Goal: Task Accomplishment & Management: Manage account settings

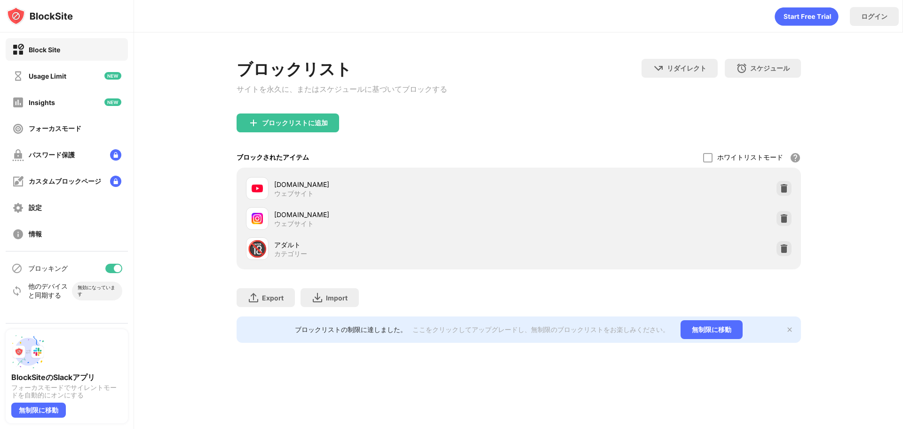
click at [780, 221] on img at bounding box center [784, 218] width 9 height 9
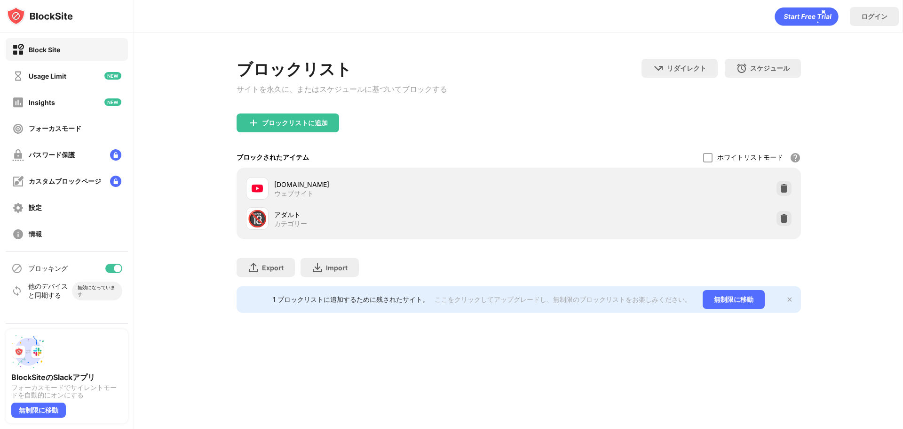
click at [307, 127] on div "ブロックリストに追加" at bounding box center [295, 123] width 66 height 8
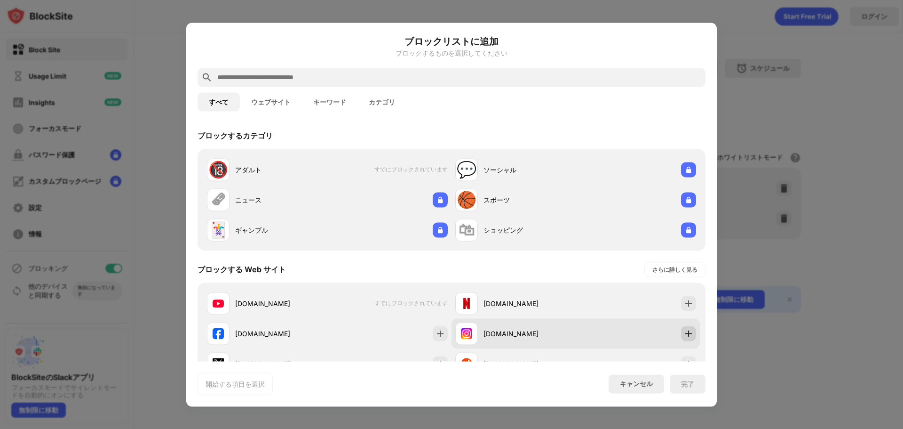
click at [688, 332] on div at bounding box center [688, 333] width 15 height 15
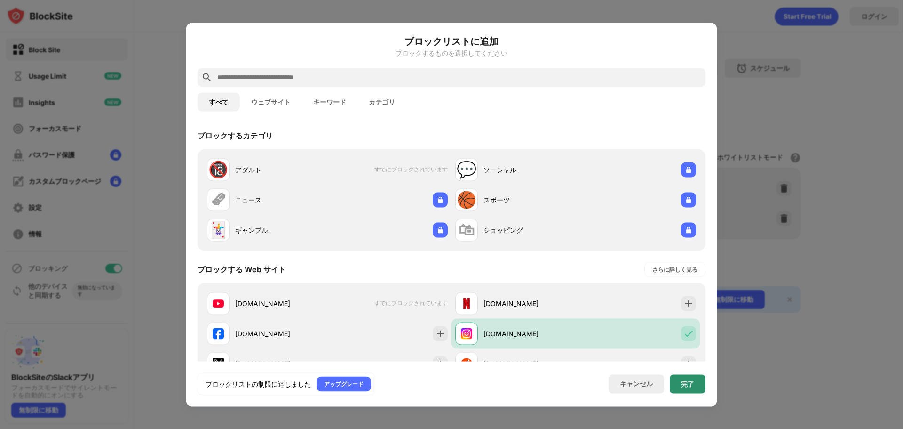
click at [683, 382] on div "完了" at bounding box center [687, 384] width 13 height 8
